Goal: Check status: Check status

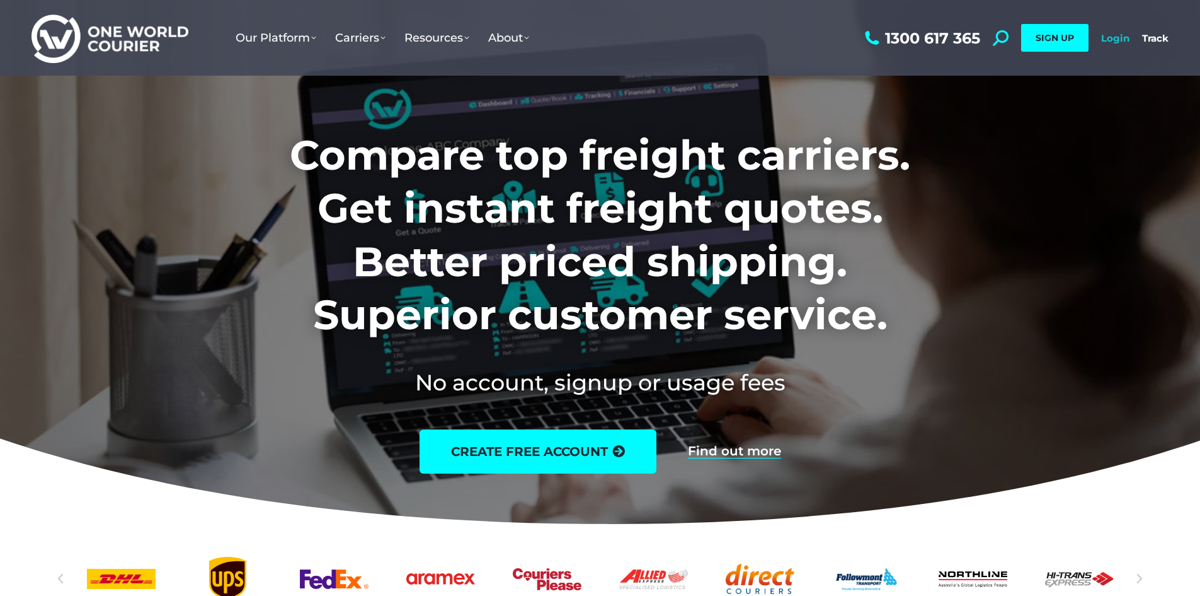
click at [1123, 37] on link "Login" at bounding box center [1116, 38] width 28 height 12
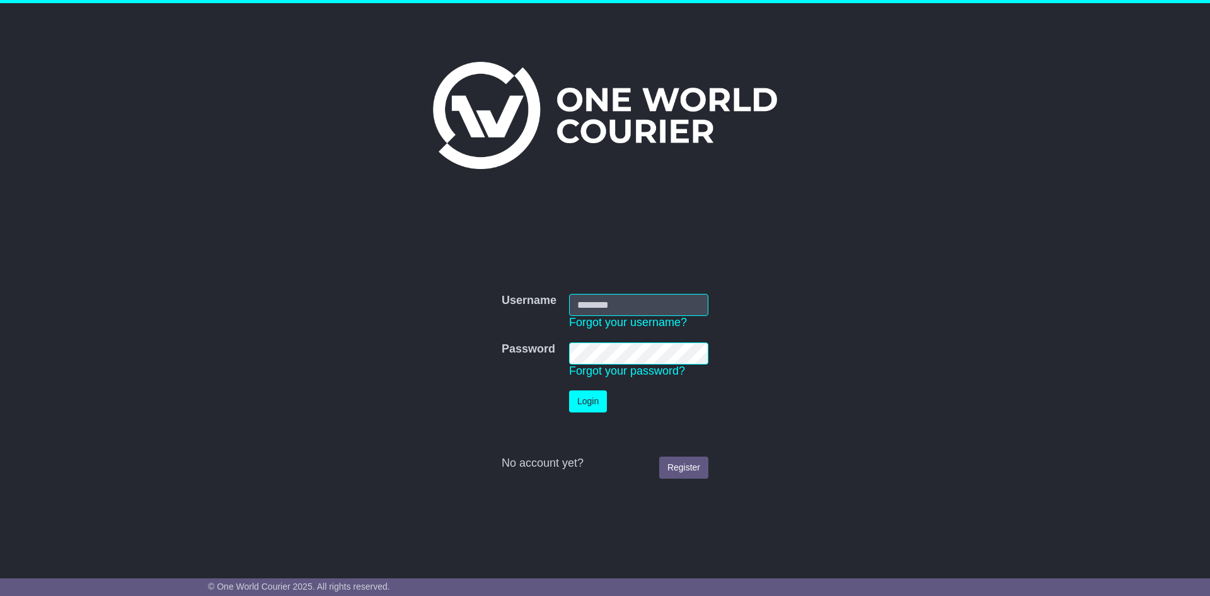
type input "**********"
click at [587, 400] on button "Login" at bounding box center [588, 401] width 38 height 22
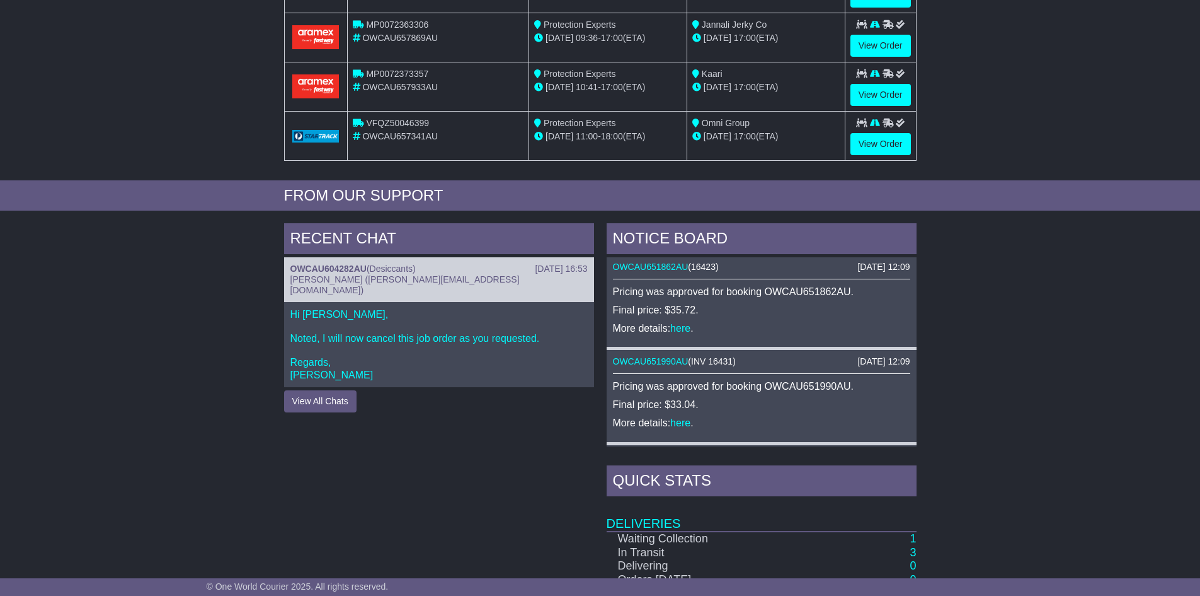
scroll to position [129, 0]
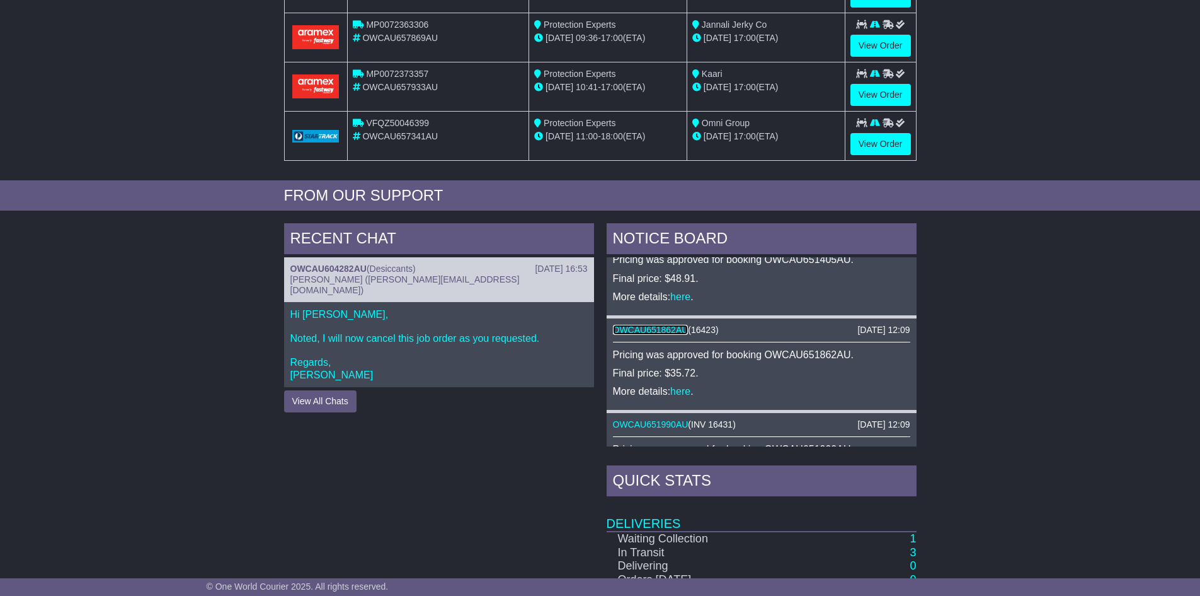
click at [667, 329] on link "OWCAU651862AU" at bounding box center [651, 330] width 76 height 10
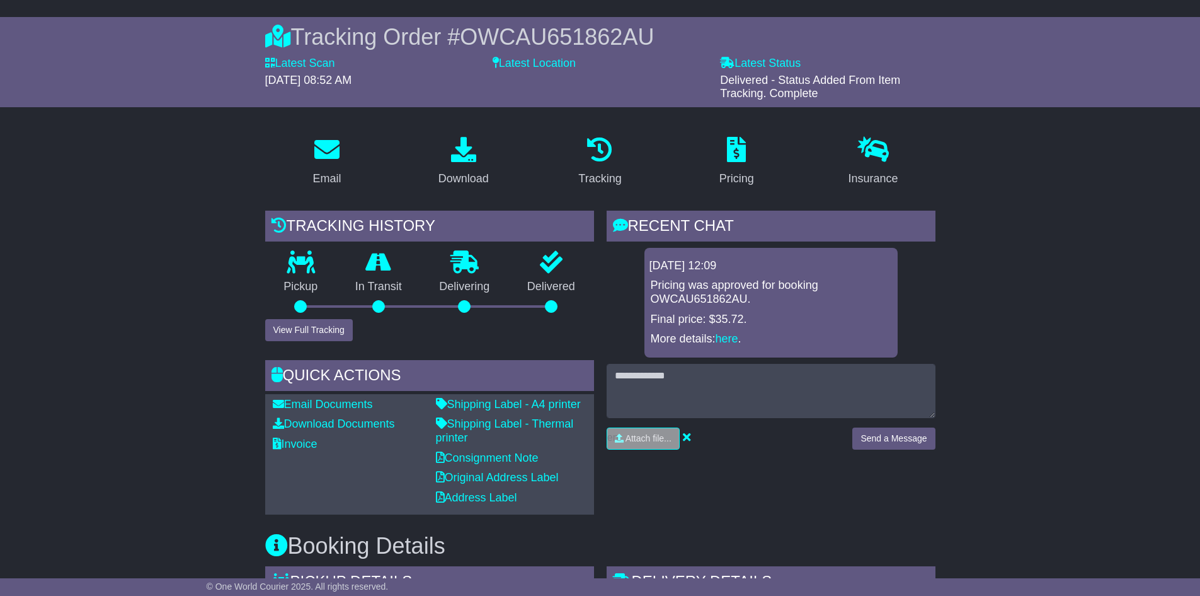
scroll to position [52, 0]
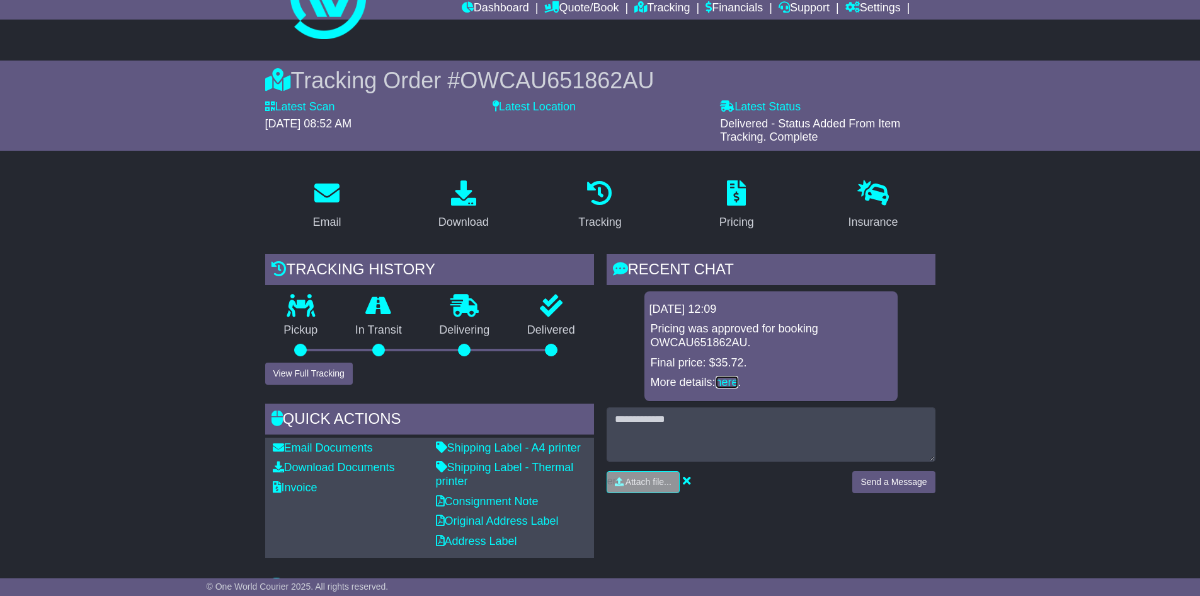
click at [732, 384] on link "here" at bounding box center [727, 382] width 23 height 13
